Goal: Information Seeking & Learning: Learn about a topic

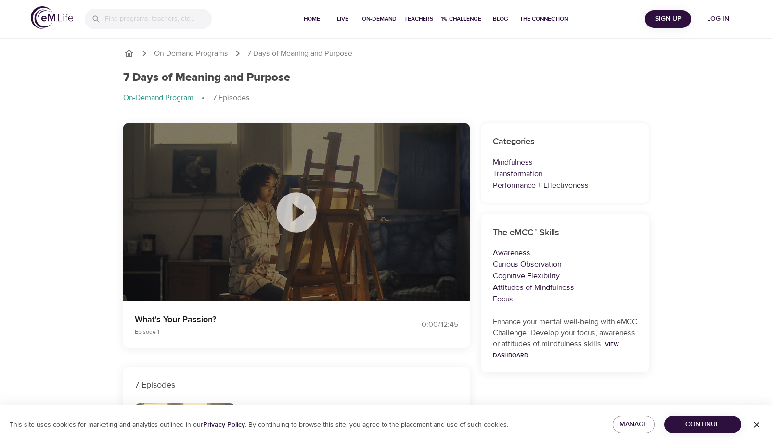
click at [298, 213] on icon at bounding box center [296, 212] width 48 height 48
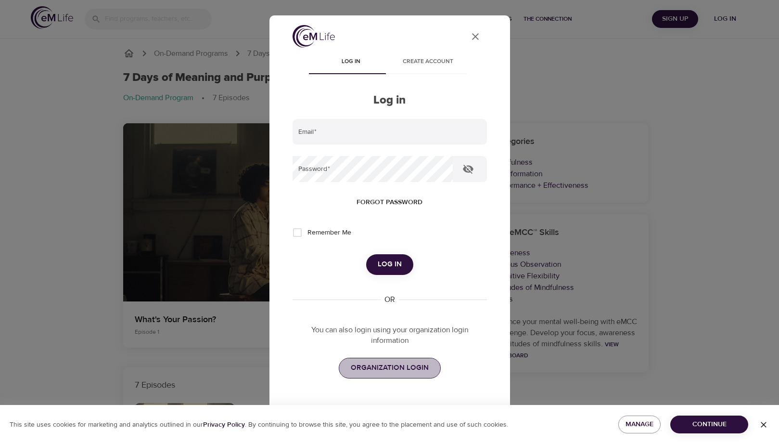
click at [399, 364] on span "ORGANIZATION LOGIN" at bounding box center [390, 367] width 78 height 13
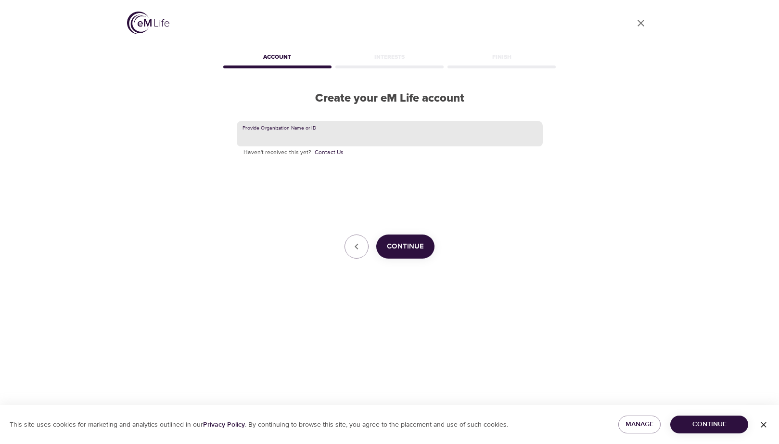
click at [291, 132] on input "text" at bounding box center [390, 134] width 306 height 26
click at [386, 247] on button "Continue" at bounding box center [405, 246] width 58 height 24
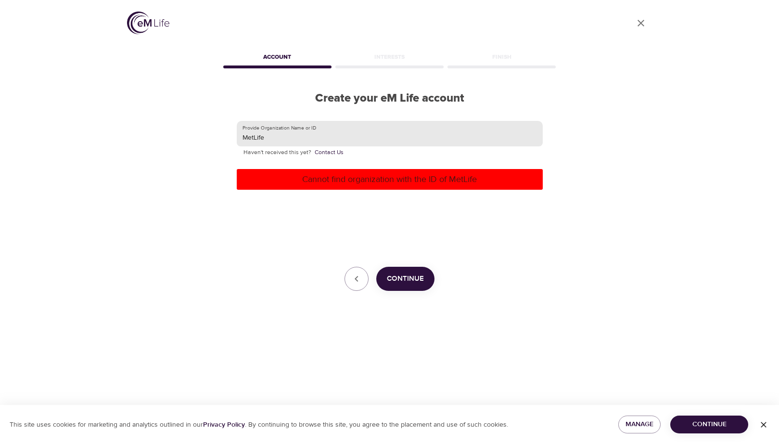
click at [286, 140] on input "MetLife" at bounding box center [390, 134] width 306 height 26
type input "Metropolitan Life Insurance"
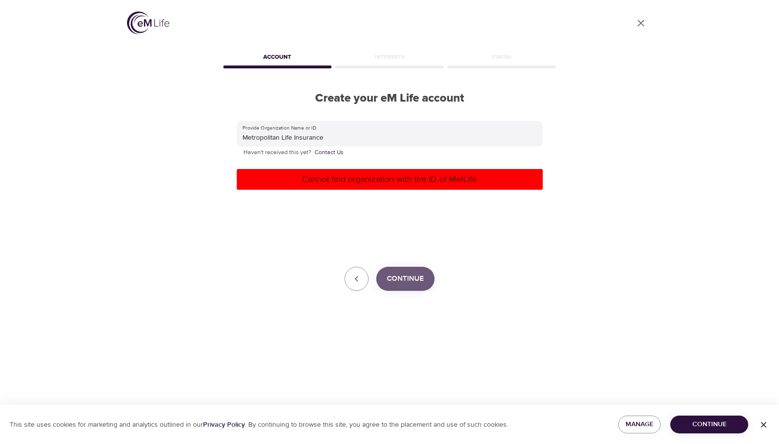
click at [395, 283] on span "Continue" at bounding box center [405, 278] width 37 height 13
click at [359, 278] on icon "button" at bounding box center [357, 279] width 12 height 12
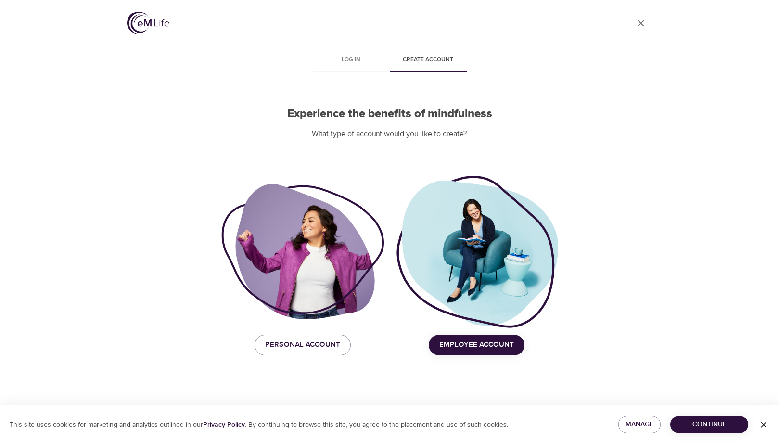
click at [439, 344] on button "Employee Account" at bounding box center [477, 344] width 96 height 20
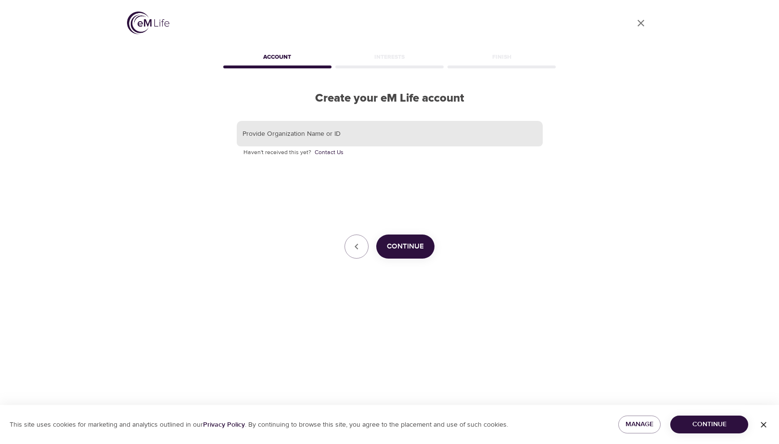
click at [278, 137] on input "text" at bounding box center [390, 134] width 306 height 26
type input "tdas6@metlife.com"
click at [419, 247] on span "Continue" at bounding box center [405, 246] width 37 height 13
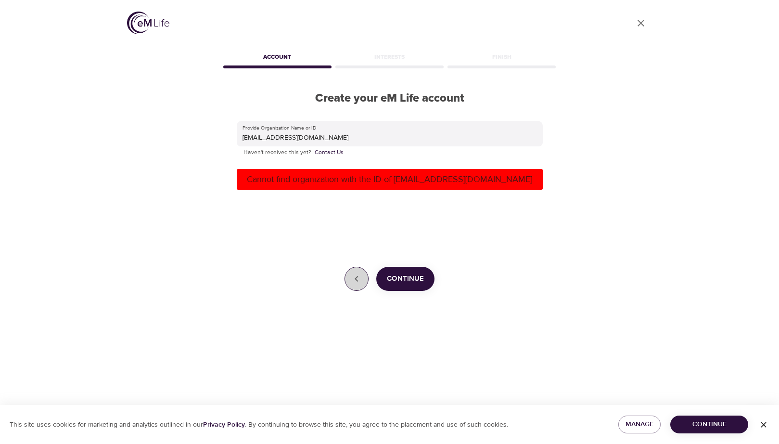
click at [354, 277] on icon "button" at bounding box center [357, 279] width 12 height 12
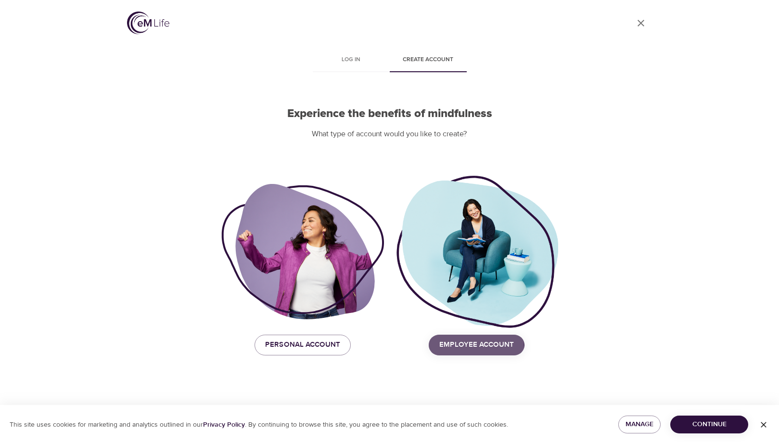
click at [459, 346] on span "Employee Account" at bounding box center [476, 344] width 75 height 13
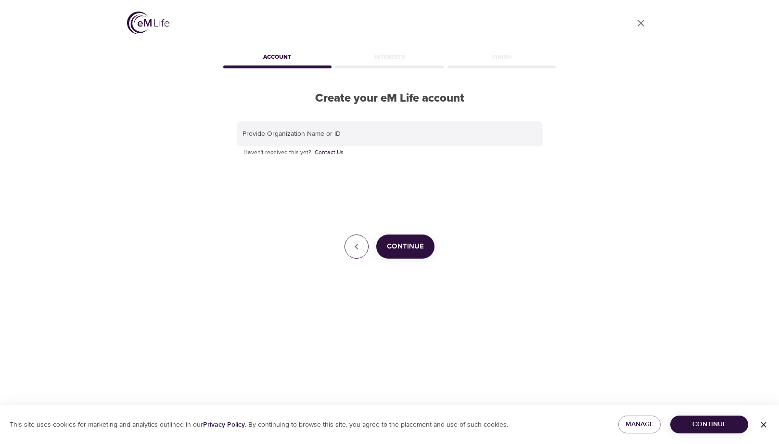
click at [360, 251] on icon "button" at bounding box center [357, 247] width 12 height 12
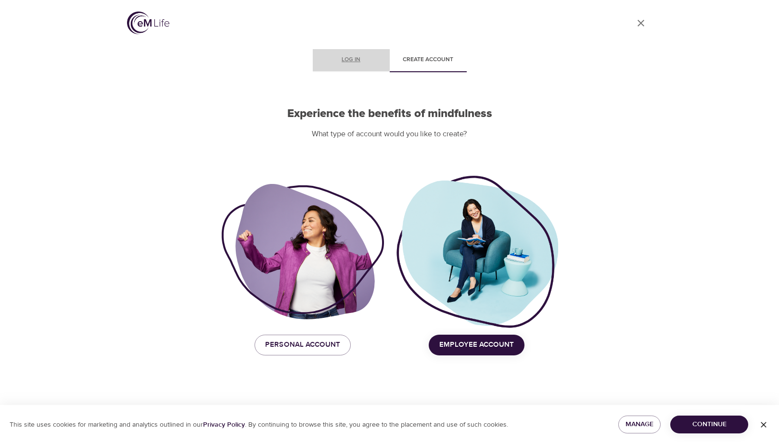
click at [355, 62] on span "Log in" at bounding box center [351, 60] width 65 height 10
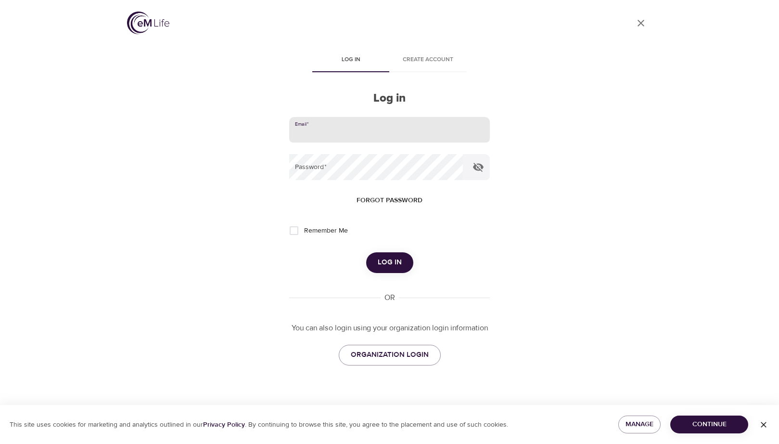
click at [329, 125] on input "email" at bounding box center [389, 130] width 200 height 26
type input "tdas6@metlife.com"
click at [380, 198] on span "Forgot password" at bounding box center [390, 200] width 66 height 12
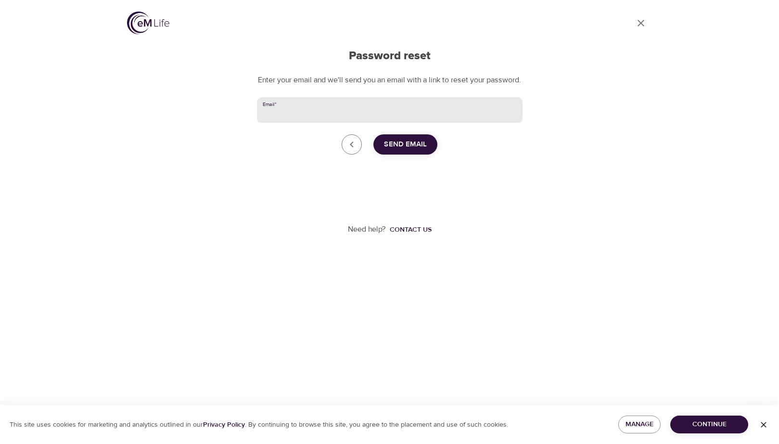
click at [322, 114] on input "Email   *" at bounding box center [390, 110] width 266 height 26
type input "tdas6@metlife.com"
click at [407, 151] on span "Send Email" at bounding box center [405, 144] width 43 height 13
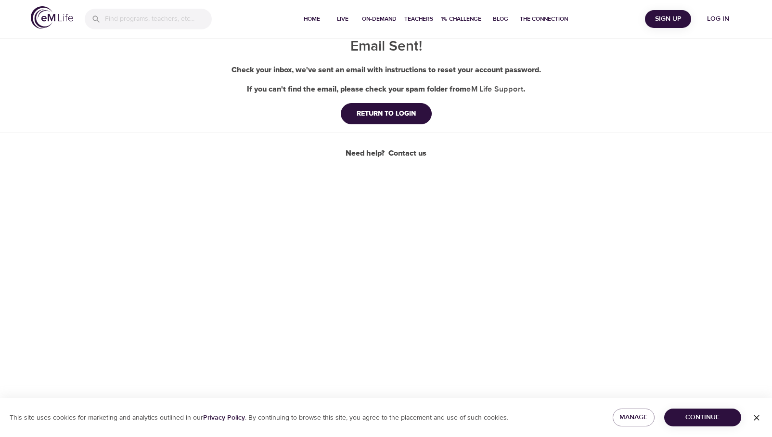
click at [718, 17] on span "Log in" at bounding box center [718, 19] width 39 height 12
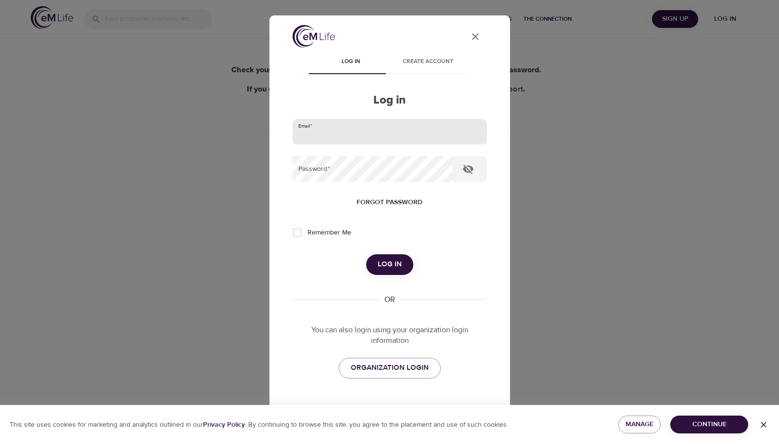
click at [331, 133] on input "email" at bounding box center [390, 132] width 194 height 26
type input "[EMAIL_ADDRESS][DOMAIN_NAME]"
click at [398, 206] on span "Forgot password" at bounding box center [390, 202] width 66 height 12
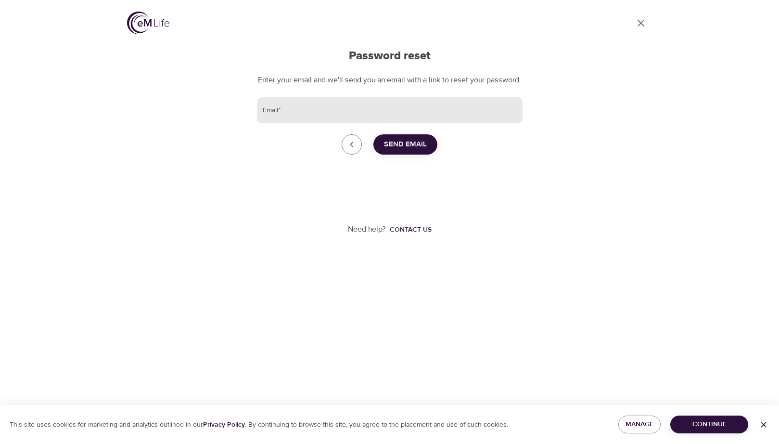
click at [283, 110] on input "Email   *" at bounding box center [390, 110] width 266 height 26
type input "[EMAIL_ADDRESS][DOMAIN_NAME]"
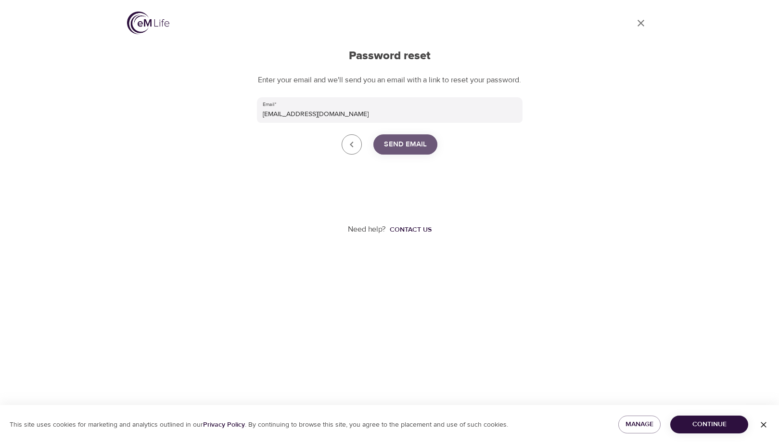
click at [400, 151] on span "Send Email" at bounding box center [405, 144] width 43 height 13
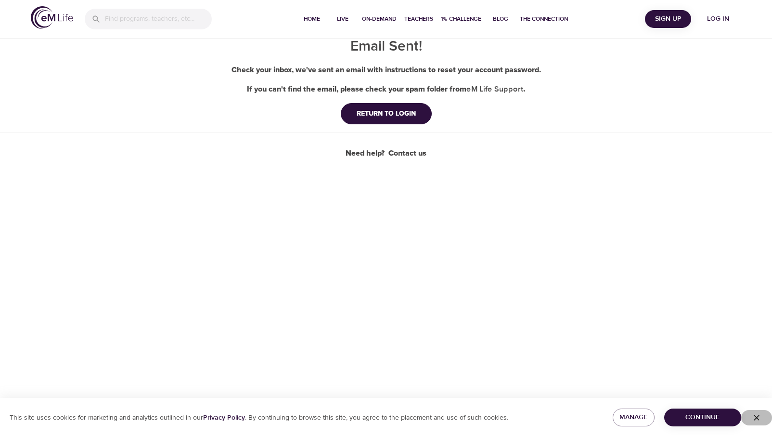
click at [757, 414] on icon "button" at bounding box center [757, 417] width 10 height 10
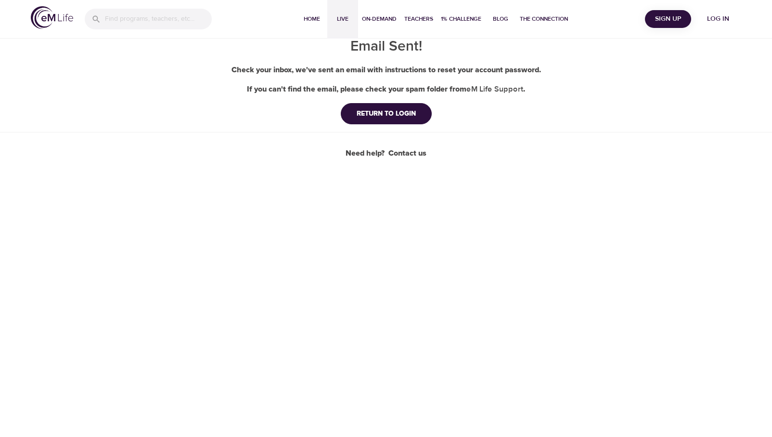
click at [342, 16] on span "Live" at bounding box center [342, 19] width 23 height 10
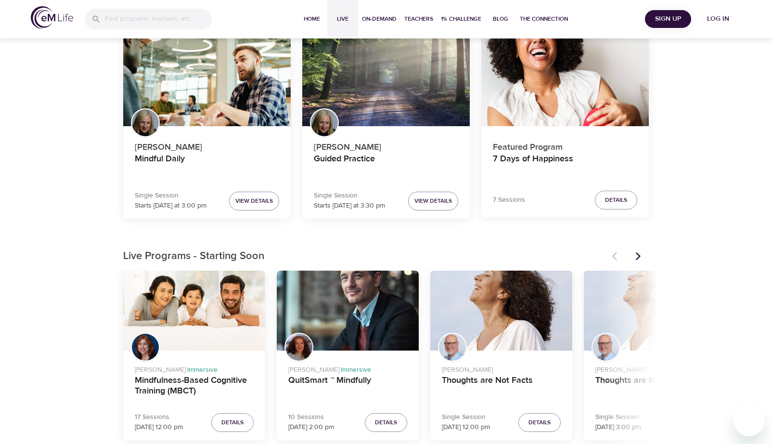
scroll to position [96, 0]
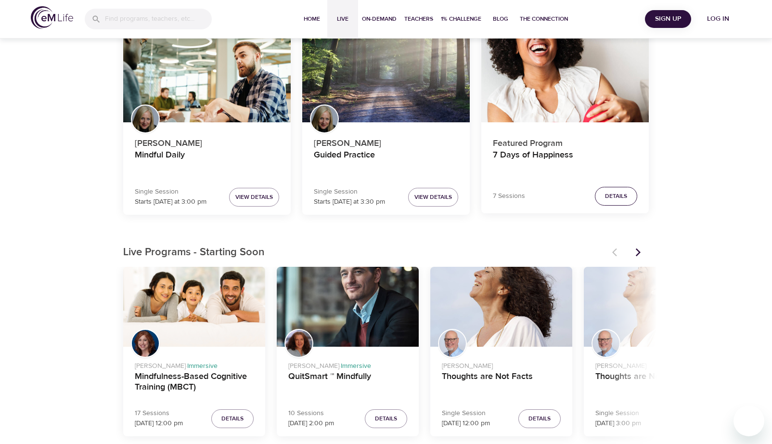
click at [614, 194] on span "Details" at bounding box center [616, 196] width 22 height 10
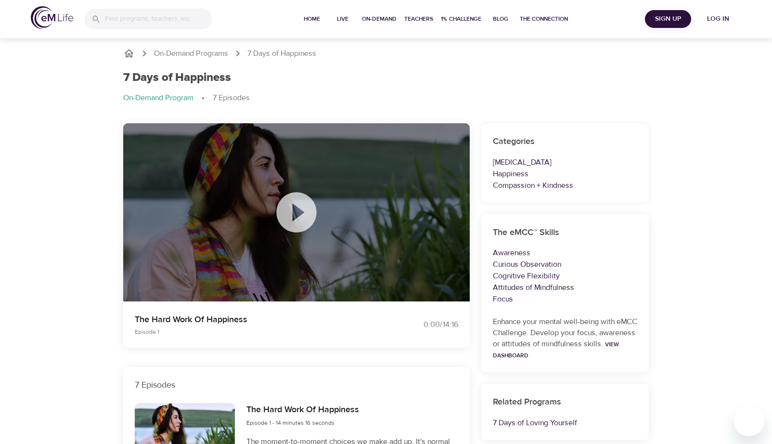
click at [288, 211] on icon at bounding box center [296, 212] width 40 height 40
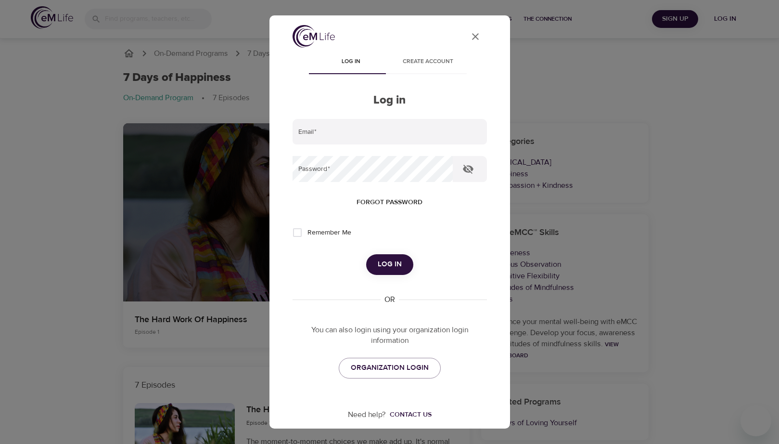
click at [414, 60] on span "Create account" at bounding box center [428, 62] width 65 height 10
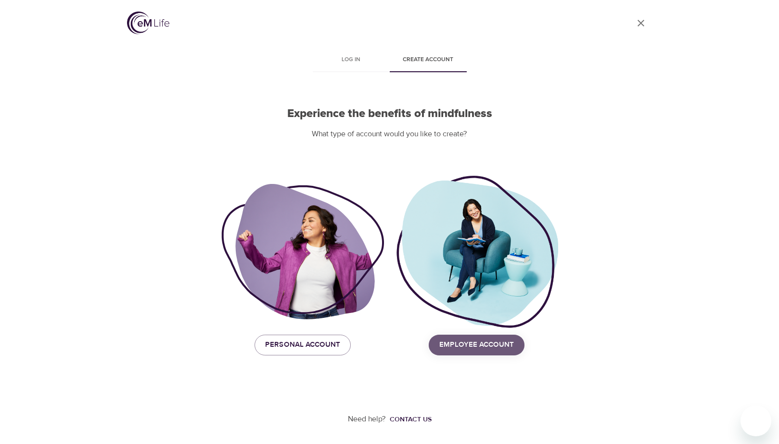
click at [488, 347] on span "Employee Account" at bounding box center [476, 344] width 75 height 13
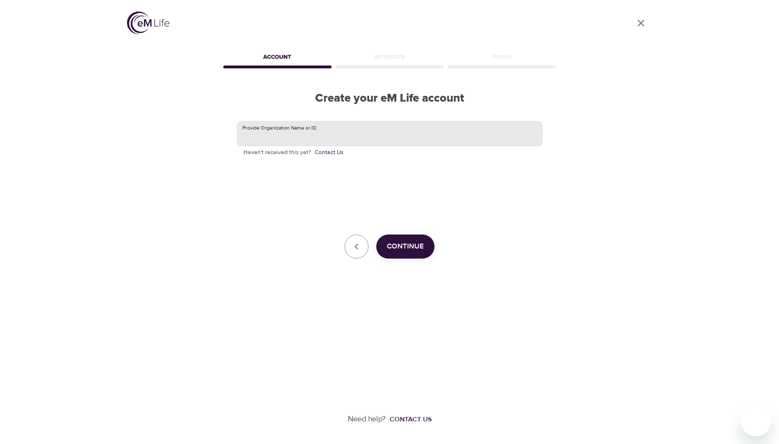
click at [355, 133] on input "text" at bounding box center [390, 134] width 306 height 26
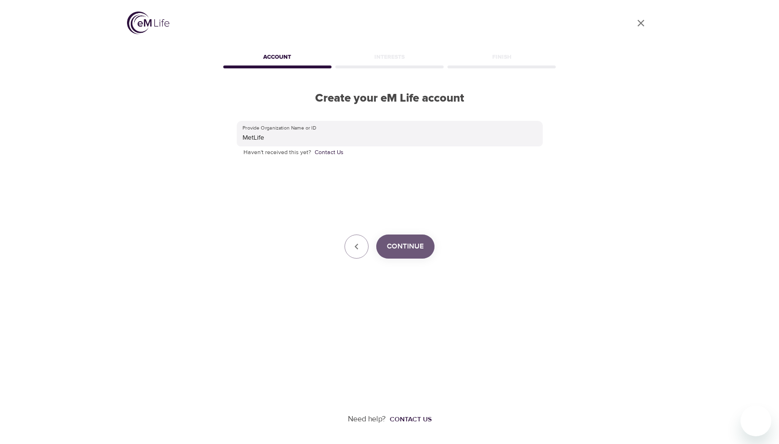
click at [410, 247] on span "Continue" at bounding box center [405, 246] width 37 height 13
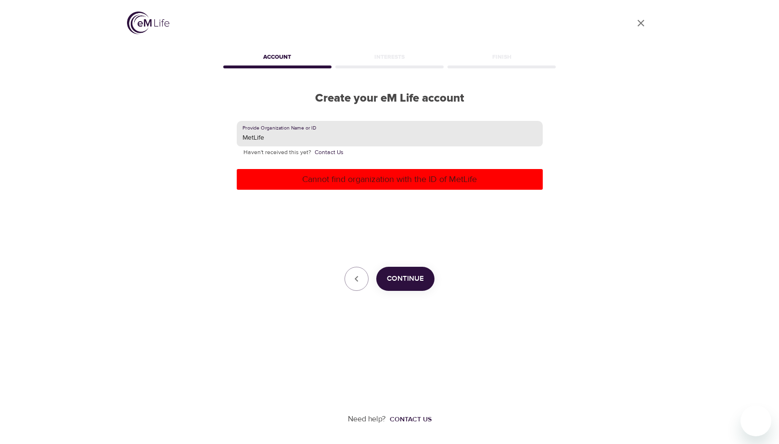
click at [291, 135] on input "MetLife" at bounding box center [390, 134] width 306 height 26
type input "MetLife-Global"
click at [420, 283] on span "Continue" at bounding box center [405, 278] width 37 height 13
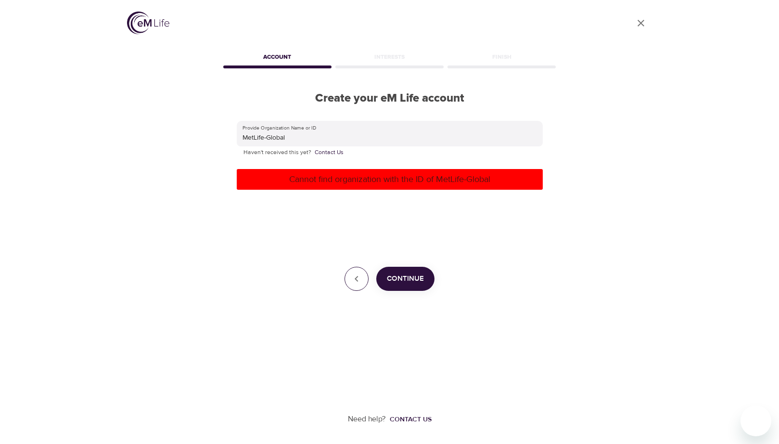
click at [360, 277] on icon "button" at bounding box center [357, 279] width 12 height 12
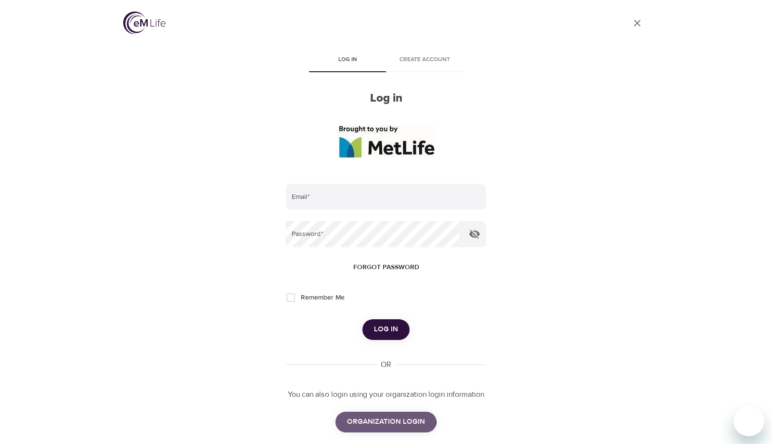
click at [384, 420] on span "ORGANIZATION LOGIN" at bounding box center [386, 421] width 78 height 13
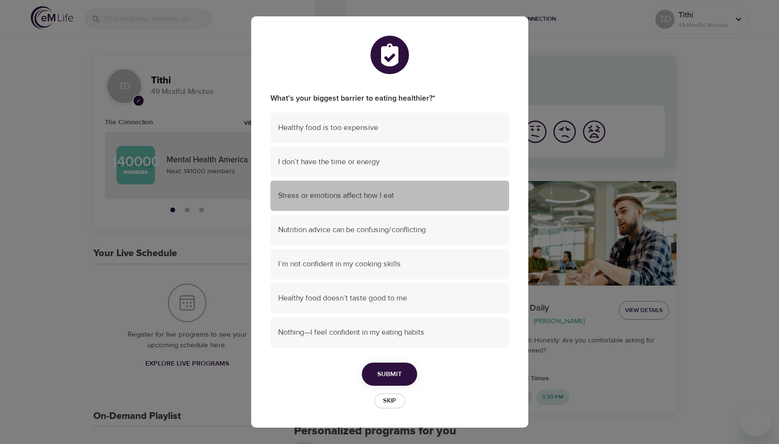
click at [308, 194] on span "Stress or emotions affect how I eat" at bounding box center [389, 195] width 223 height 11
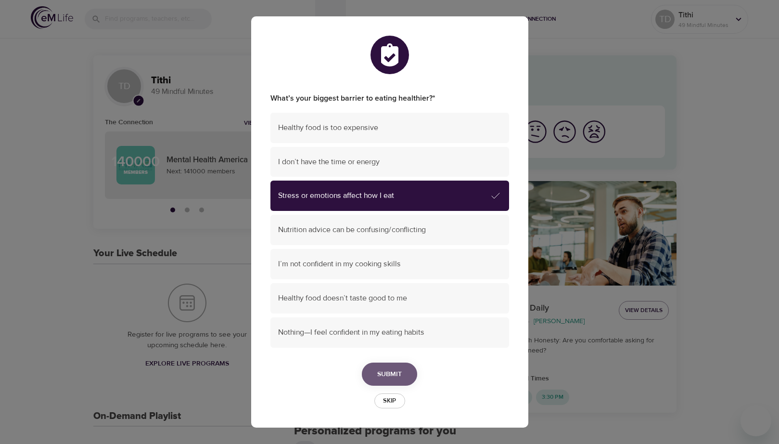
click at [402, 375] on button "Submit" at bounding box center [389, 374] width 55 height 24
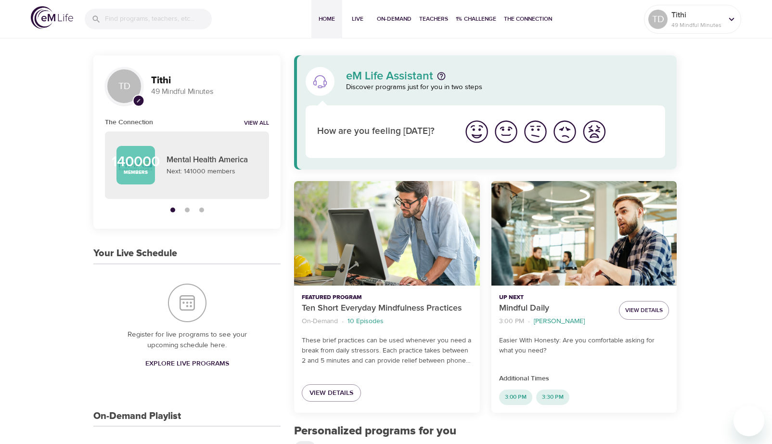
click at [480, 134] on img "I'm feeling great" at bounding box center [476, 131] width 26 height 26
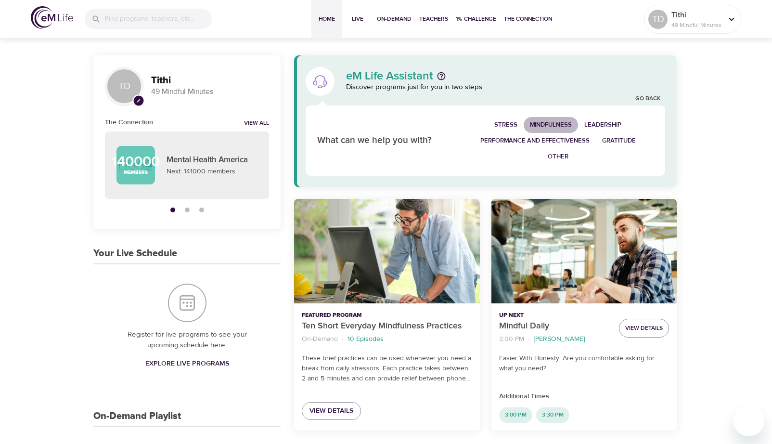
click at [555, 123] on span "Mindfulness" at bounding box center [551, 124] width 42 height 11
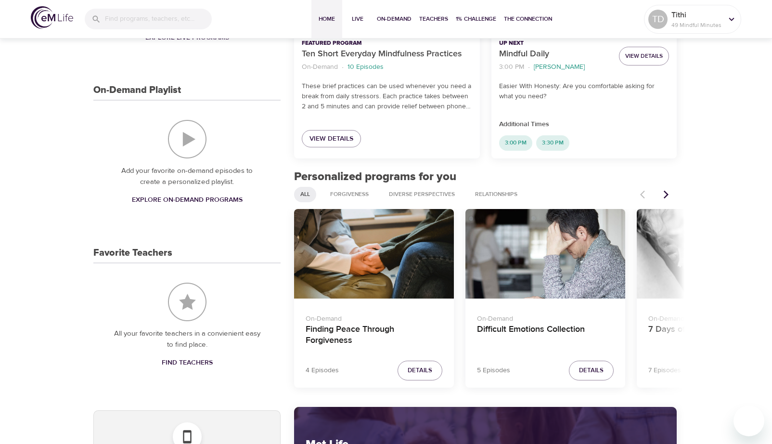
scroll to position [337, 0]
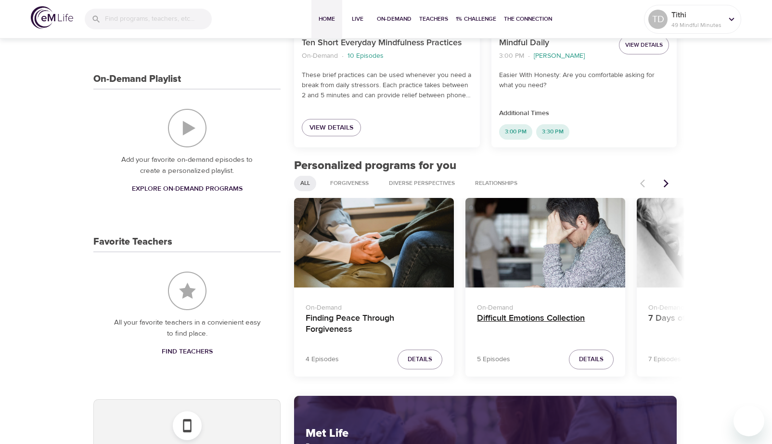
click at [506, 320] on h4 "Difficult Emotions Collection" at bounding box center [545, 324] width 137 height 23
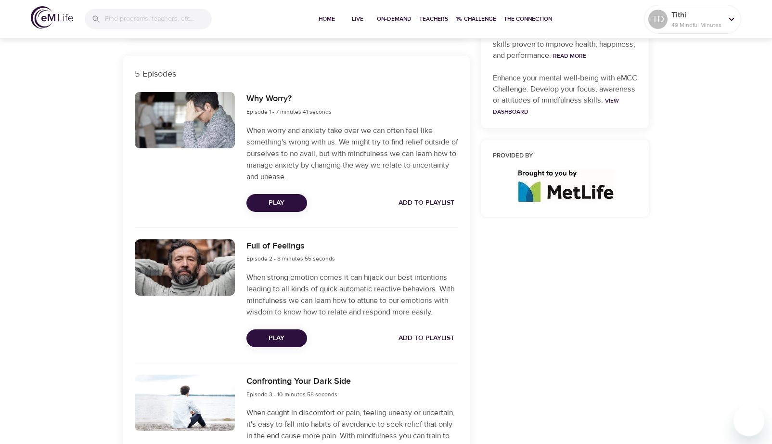
scroll to position [289, 0]
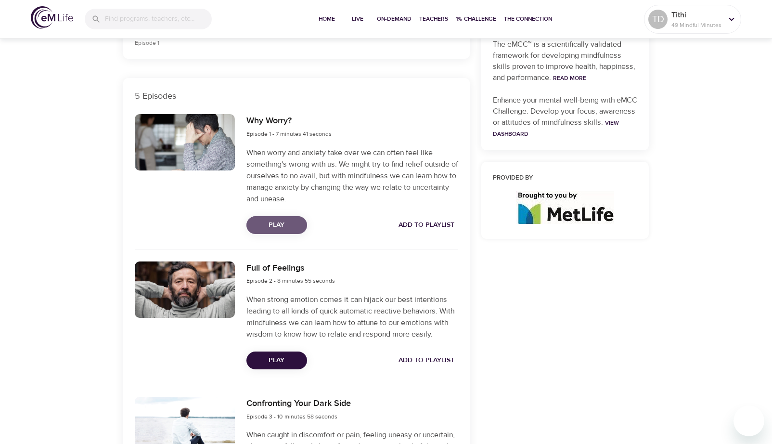
click at [270, 227] on span "Play" at bounding box center [276, 225] width 45 height 12
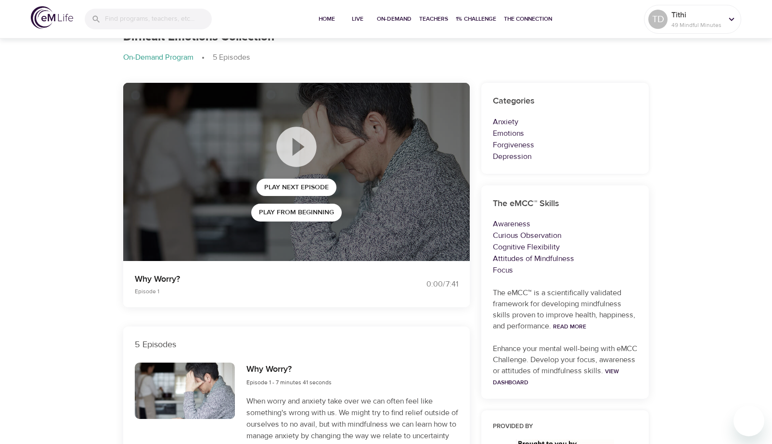
scroll to position [0, 0]
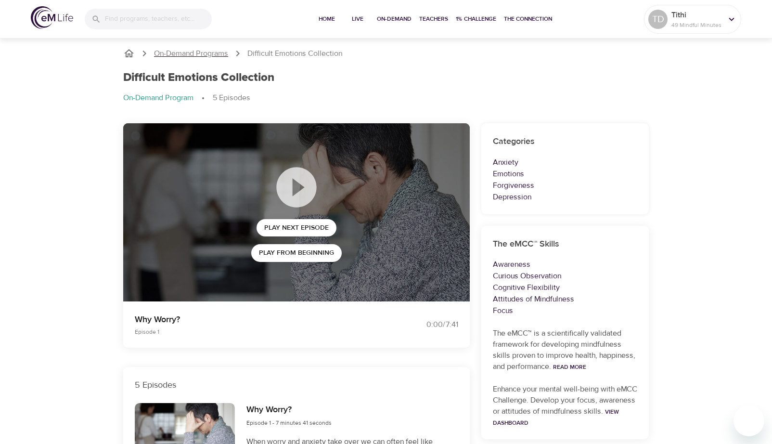
click at [204, 55] on p "On-Demand Programs" at bounding box center [191, 53] width 74 height 11
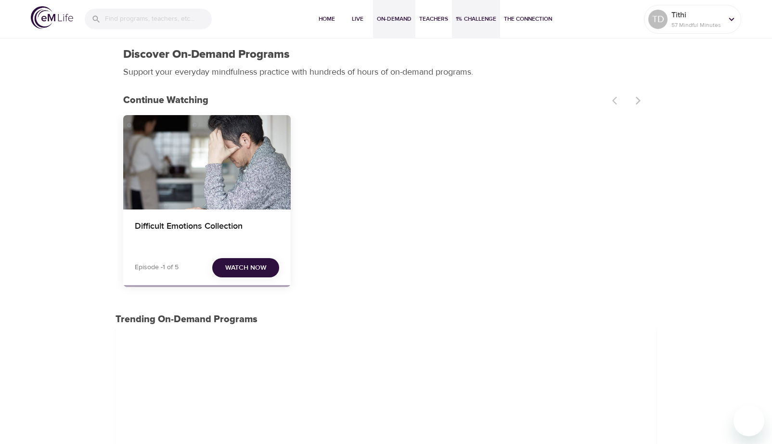
click at [476, 18] on span "1% Challenge" at bounding box center [476, 19] width 40 height 10
